Goal: Task Accomplishment & Management: Manage account settings

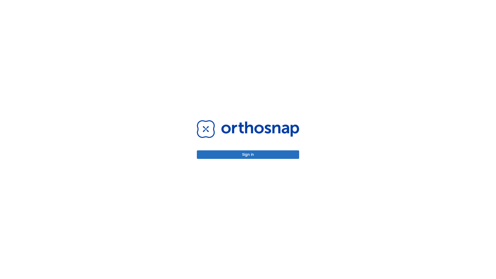
click at [248, 155] on button "Sign in" at bounding box center [248, 154] width 102 height 9
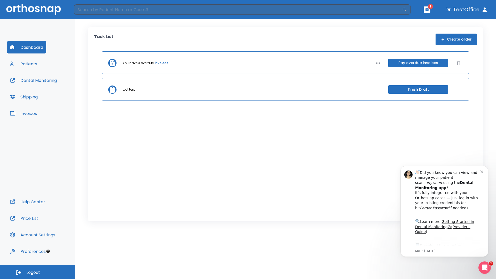
click at [37, 272] on span "Logout" at bounding box center [33, 273] width 14 height 6
